Goal: Transaction & Acquisition: Download file/media

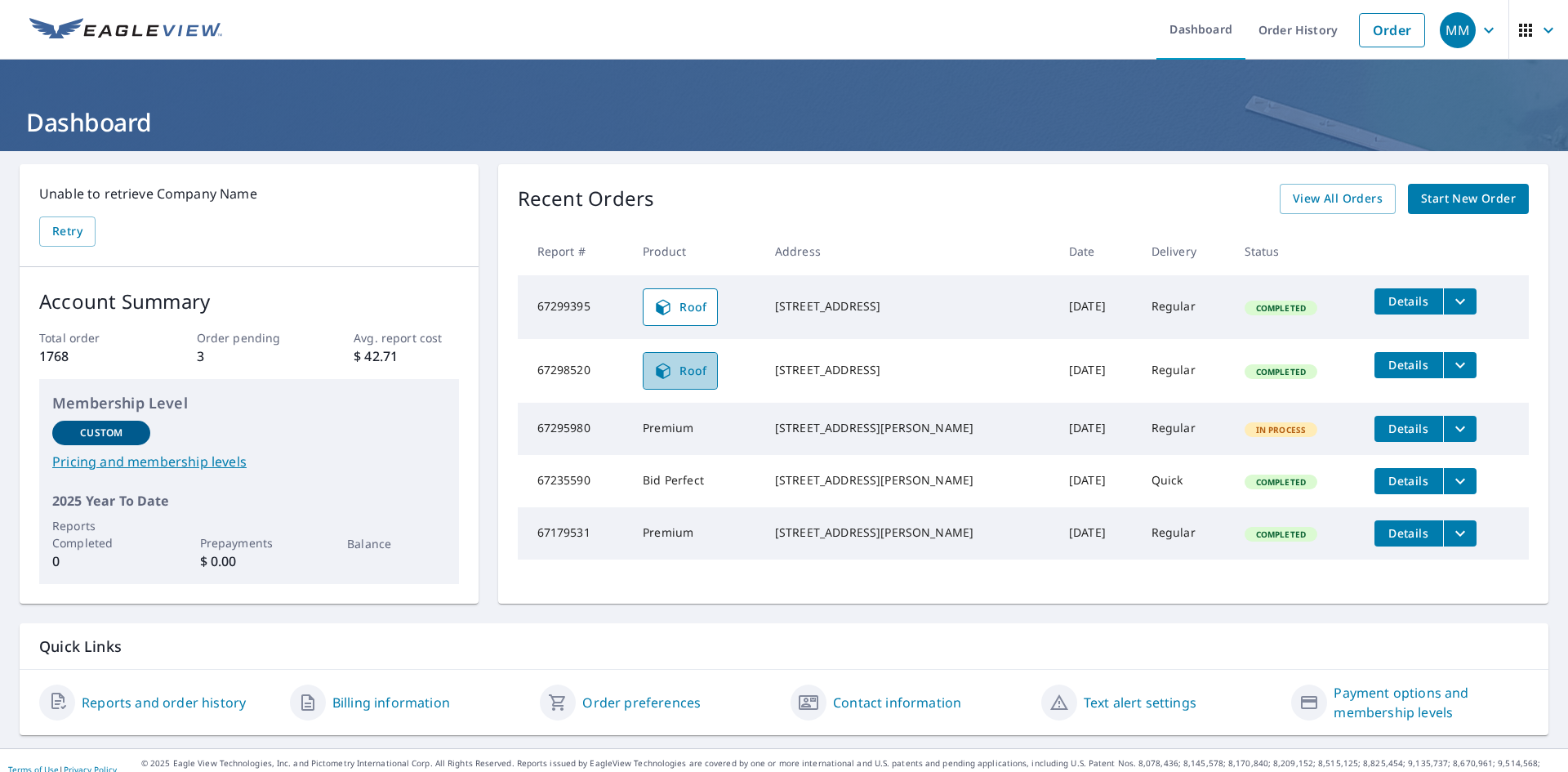
click at [702, 371] on span "Roof" at bounding box center [680, 371] width 54 height 20
click at [1450, 305] on icon "filesDropdownBtn-67299395" at bounding box center [1460, 301] width 20 height 20
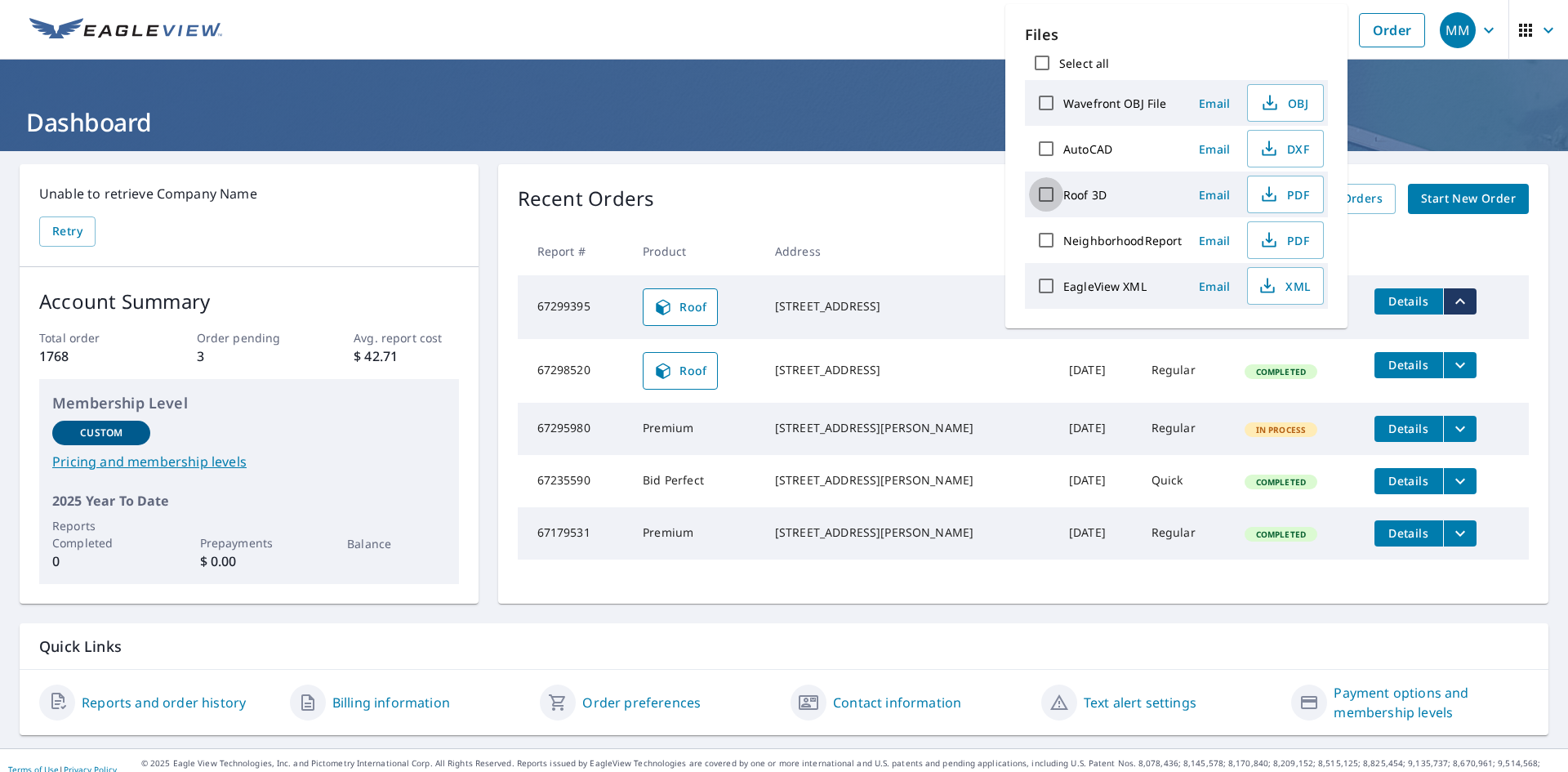
click at [1045, 195] on input "Roof 3D" at bounding box center [1046, 195] width 34 height 34
checkbox input "true"
click at [1267, 344] on span "Download" at bounding box center [1265, 343] width 87 height 20
click at [836, 35] on ul "Dashboard Order History Order" at bounding box center [832, 30] width 1202 height 60
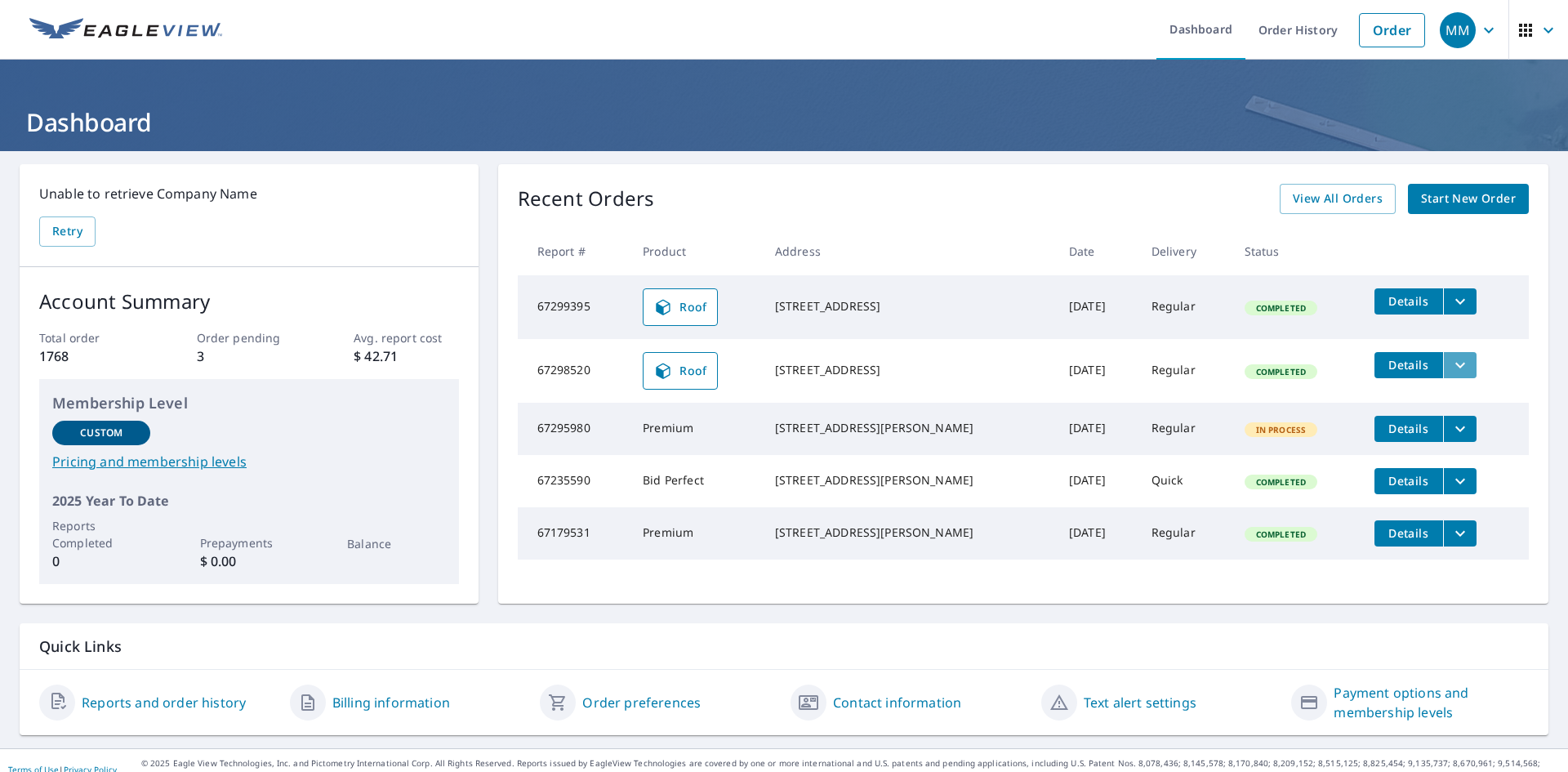
click at [1450, 365] on icon "filesDropdownBtn-67298520" at bounding box center [1460, 365] width 20 height 20
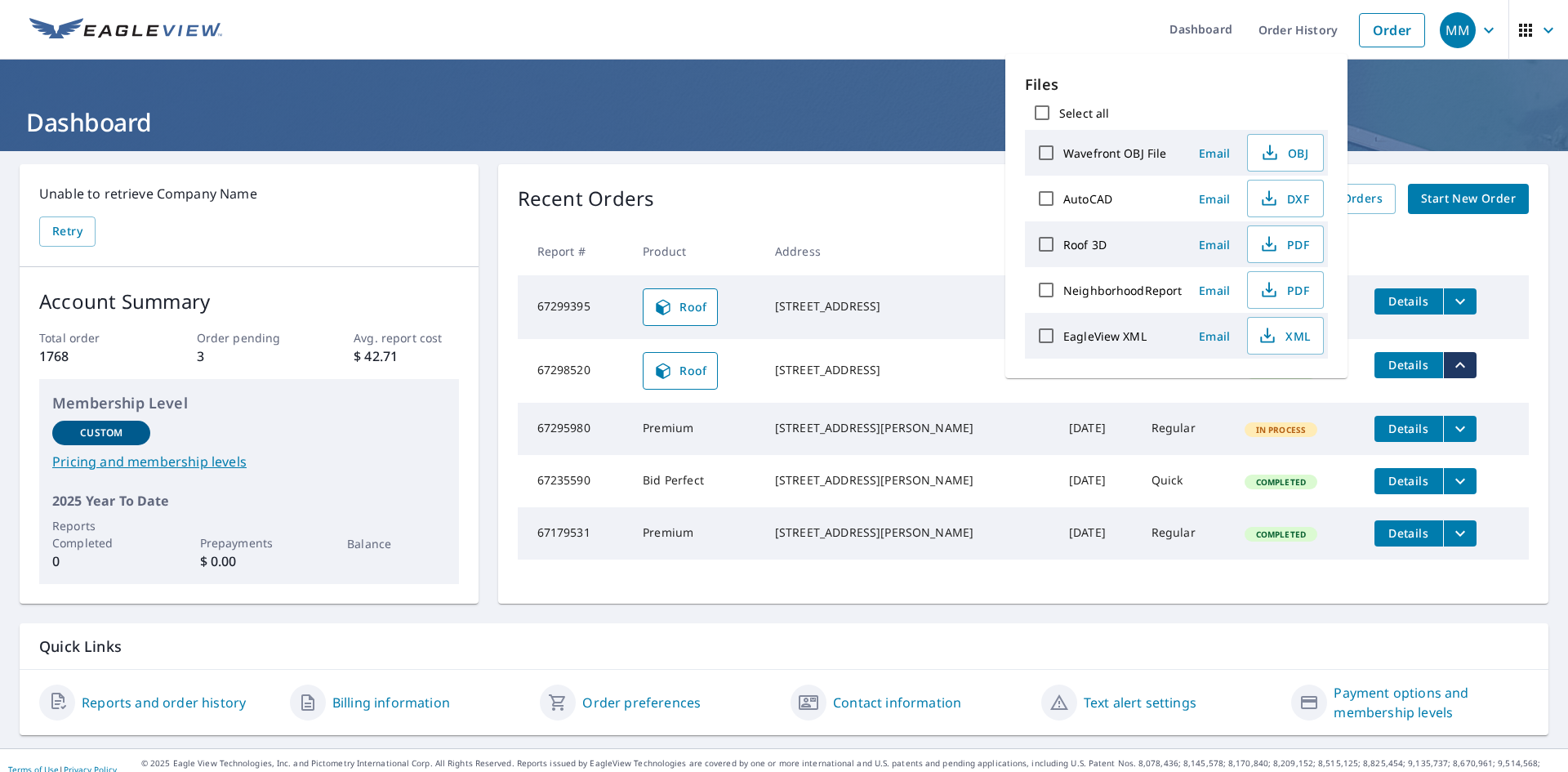
click at [1041, 239] on input "Roof 3D" at bounding box center [1046, 244] width 34 height 34
checkbox input "true"
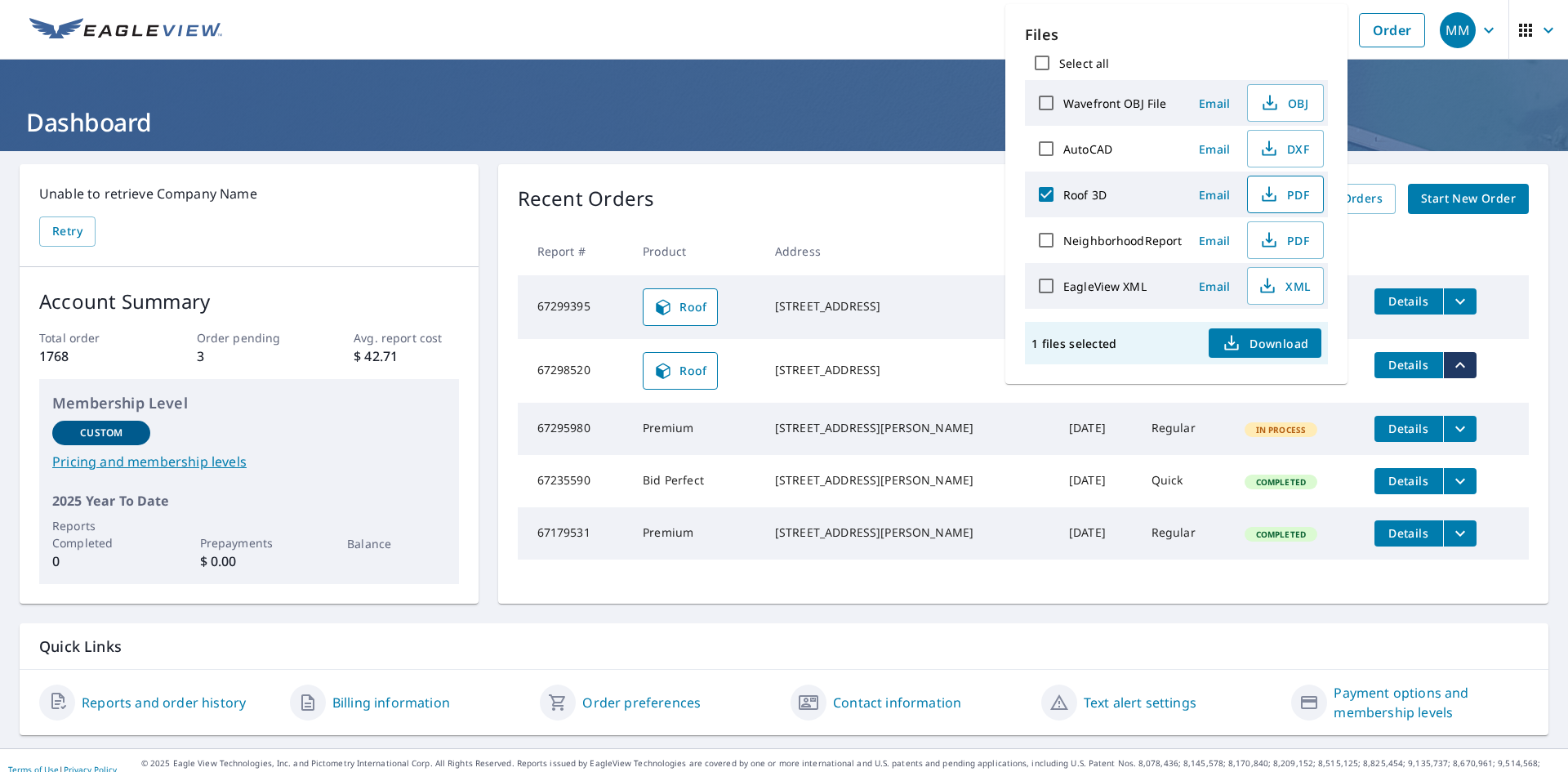
click at [1271, 197] on icon "button" at bounding box center [1269, 194] width 20 height 20
